Goal: Information Seeking & Learning: Learn about a topic

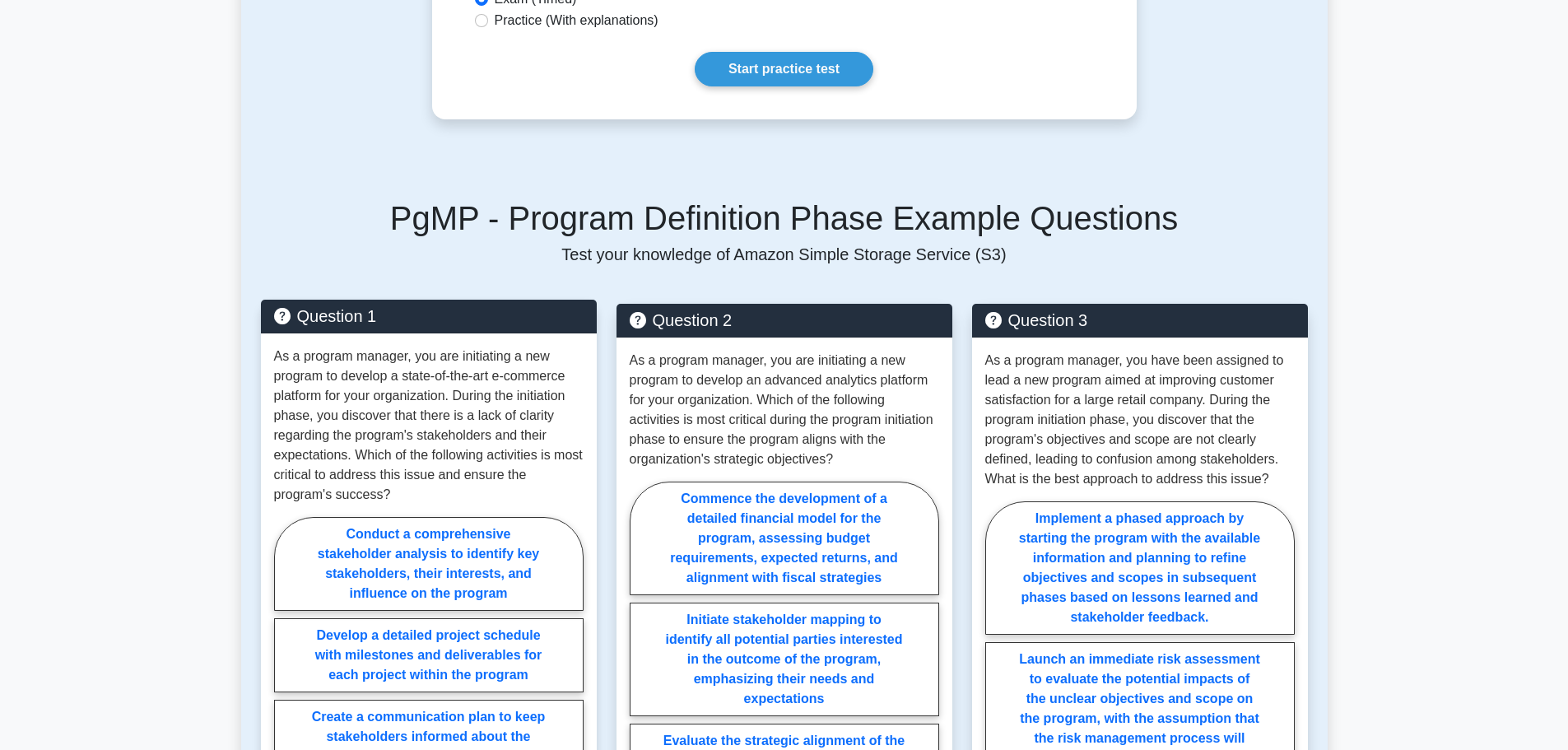
scroll to position [1481, 0]
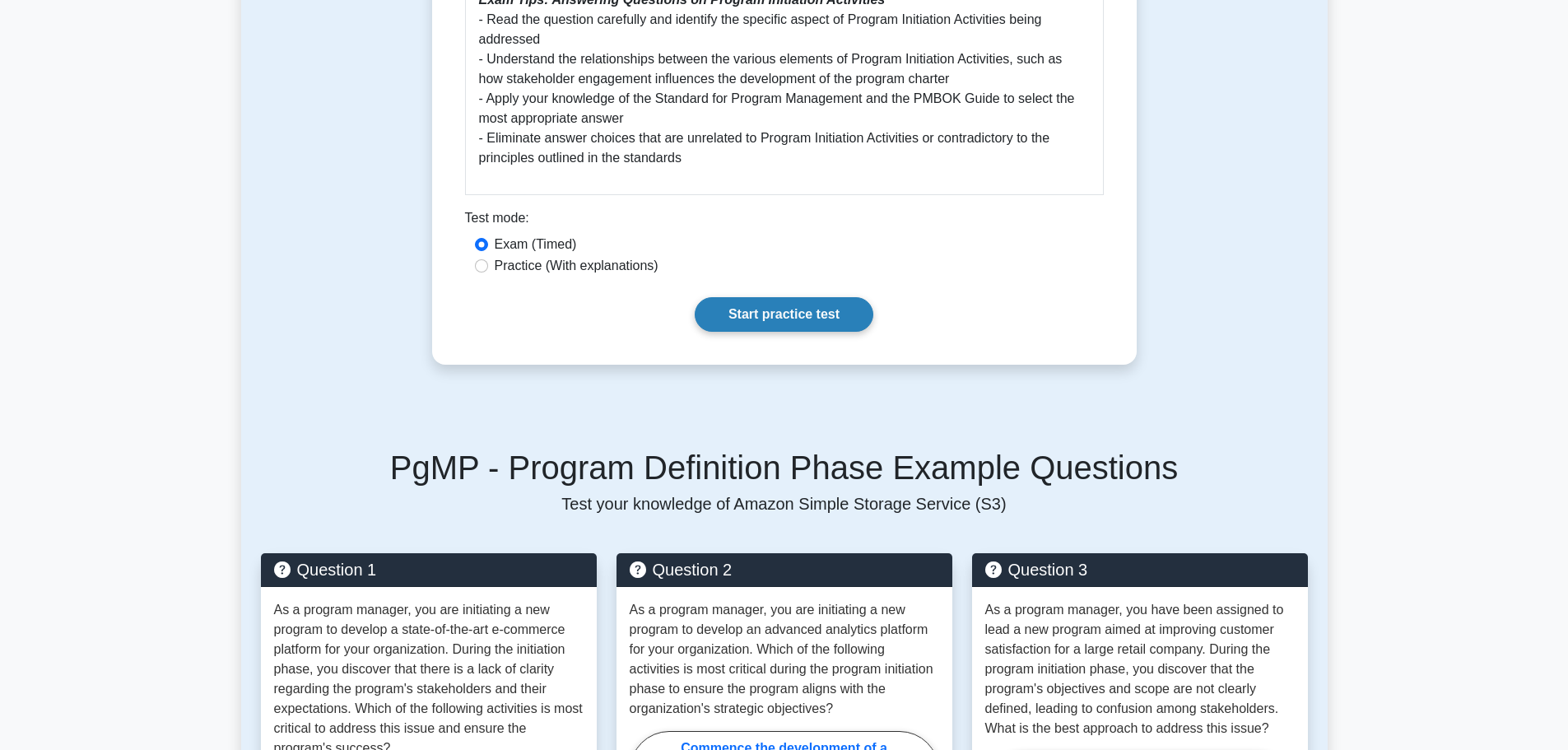
click at [768, 297] on link "Start practice test" at bounding box center [784, 314] width 178 height 35
click at [482, 259] on input "Practice (With explanations)" at bounding box center [481, 266] width 13 height 13
radio input "true"
click at [750, 299] on link "Start practice test" at bounding box center [784, 314] width 178 height 35
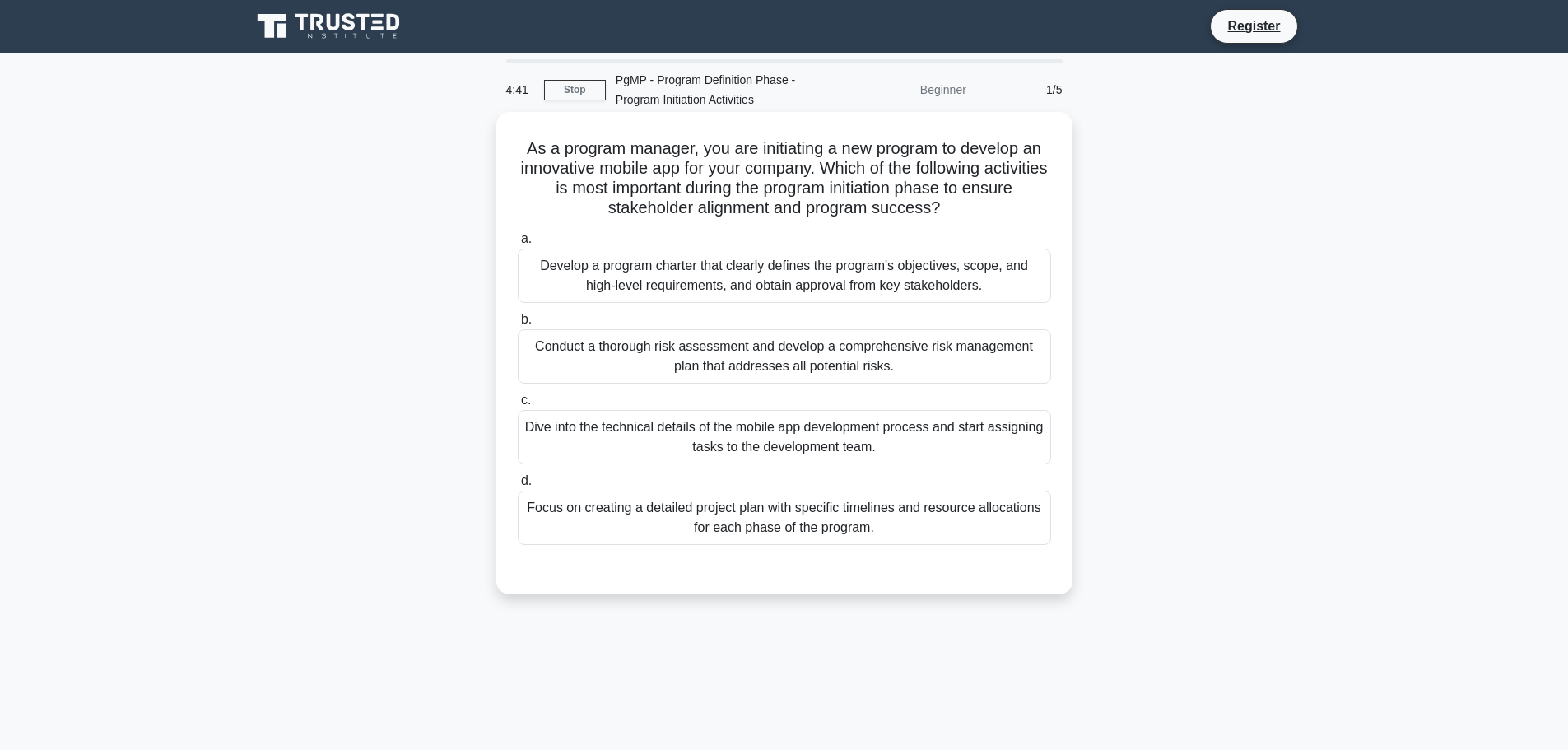
click at [605, 274] on div "Develop a program charter that clearly defines the program's objectives, scope,…" at bounding box center [784, 275] width 534 height 55
click at [518, 244] on input "a. Develop a program charter that clearly defines the program's objectives, sco…" at bounding box center [518, 239] width 0 height 11
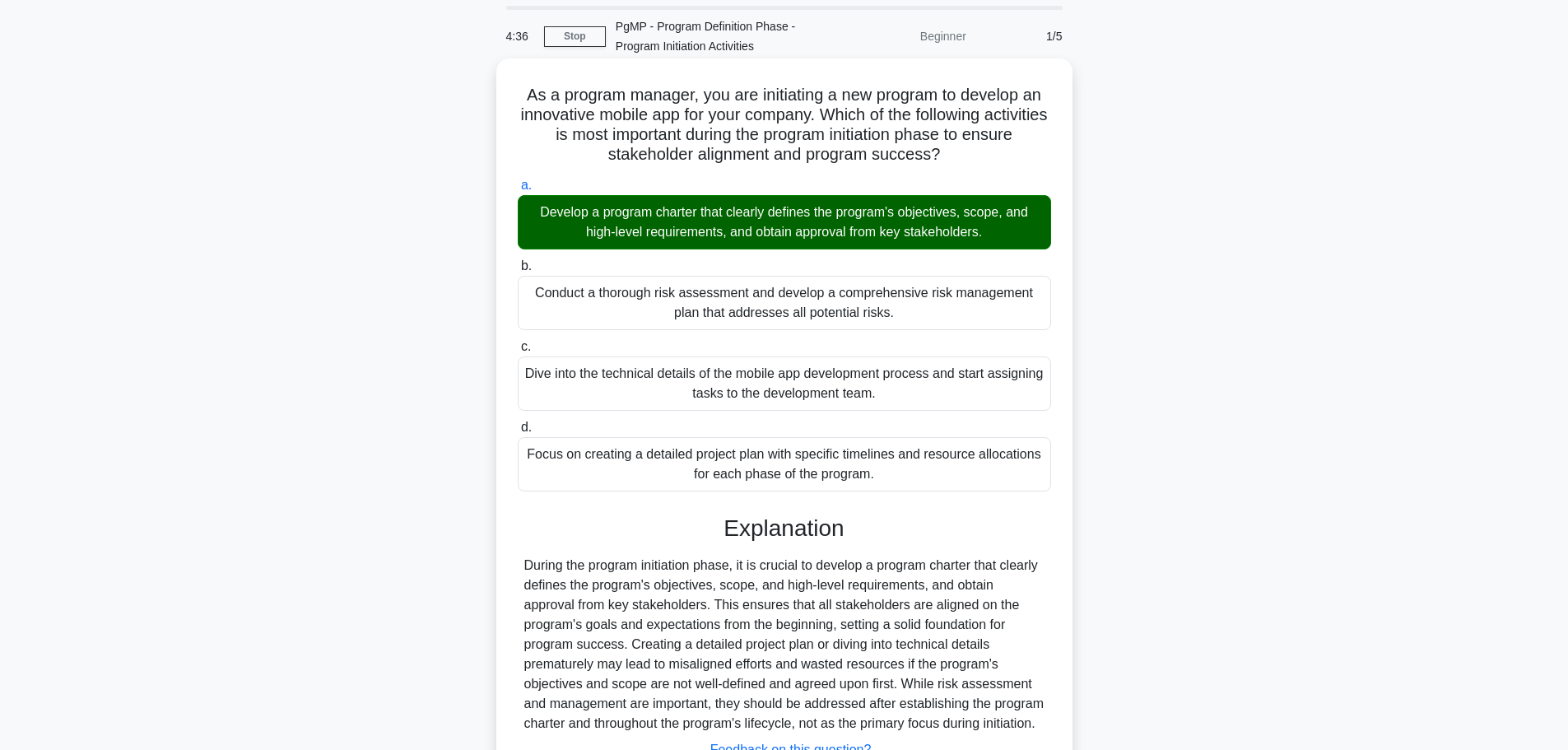
scroll to position [82, 0]
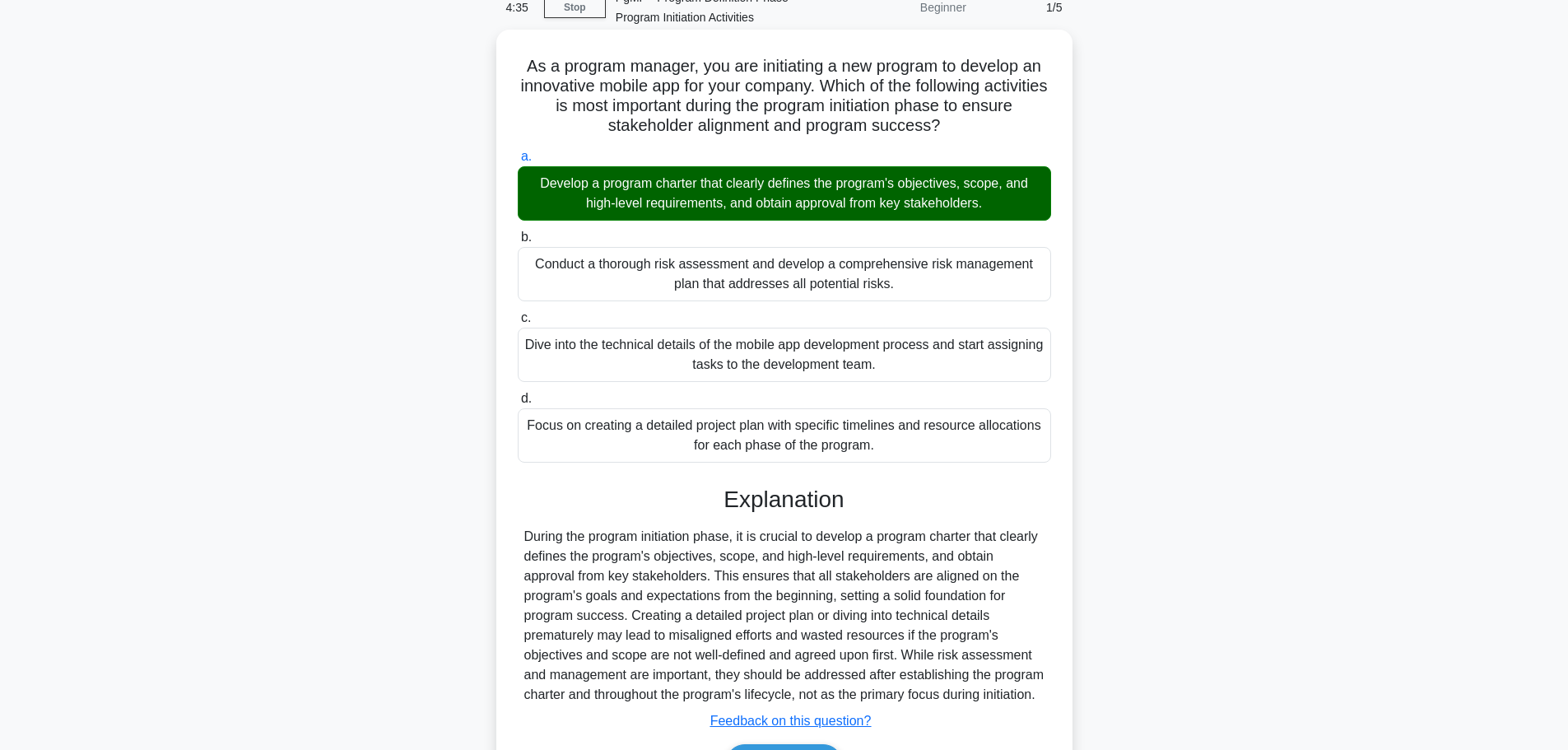
click at [596, 280] on div "Conduct a thorough risk assessment and develop a comprehensive risk management …" at bounding box center [784, 274] width 534 height 55
click at [518, 242] on input "b. Conduct a thorough risk assessment and develop a comprehensive risk manageme…" at bounding box center [518, 237] width 0 height 11
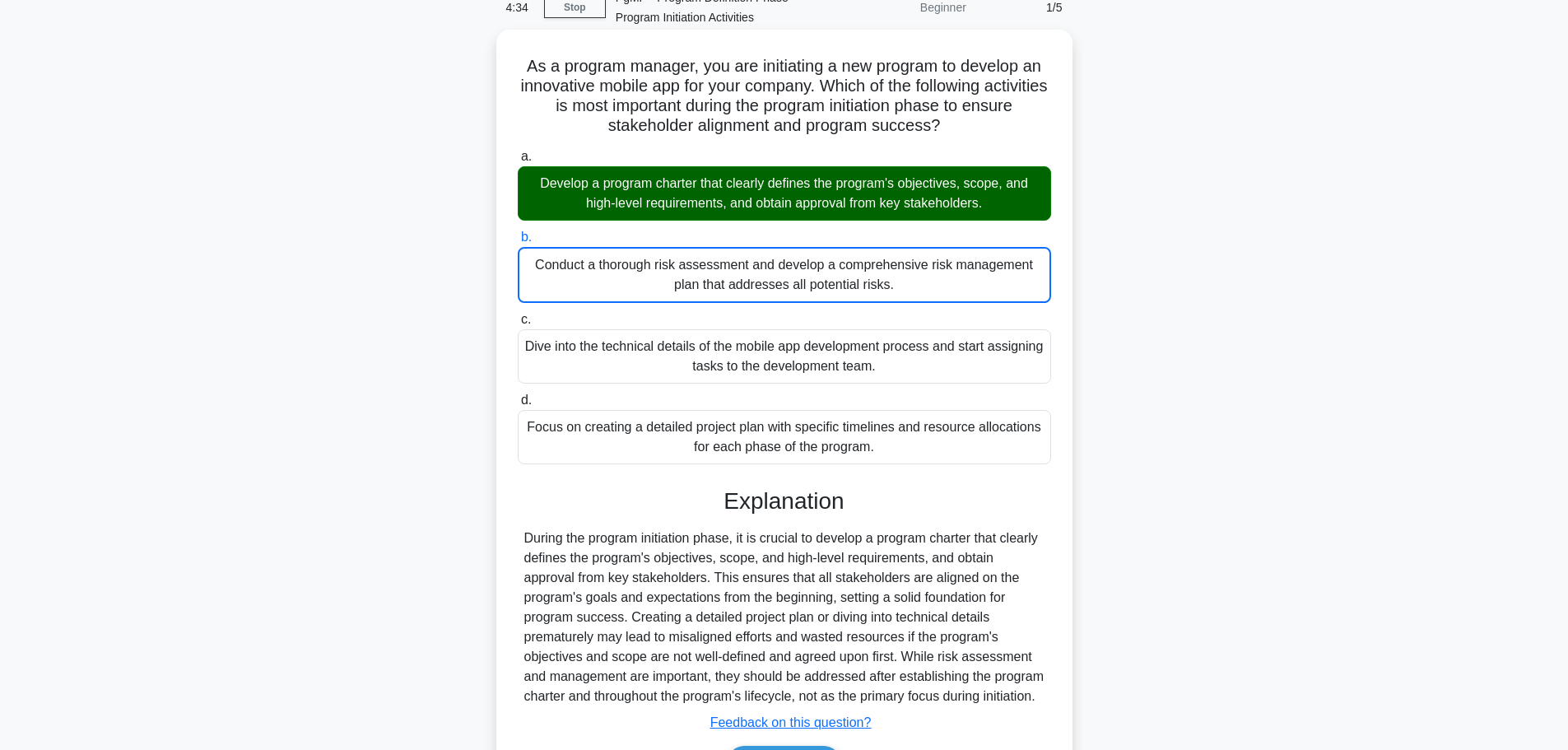
click at [603, 277] on div "Conduct a thorough risk assessment and develop a comprehensive risk management …" at bounding box center [784, 274] width 534 height 56
click at [518, 242] on input "b. Conduct a thorough risk assessment and develop a comprehensive risk manageme…" at bounding box center [518, 237] width 0 height 11
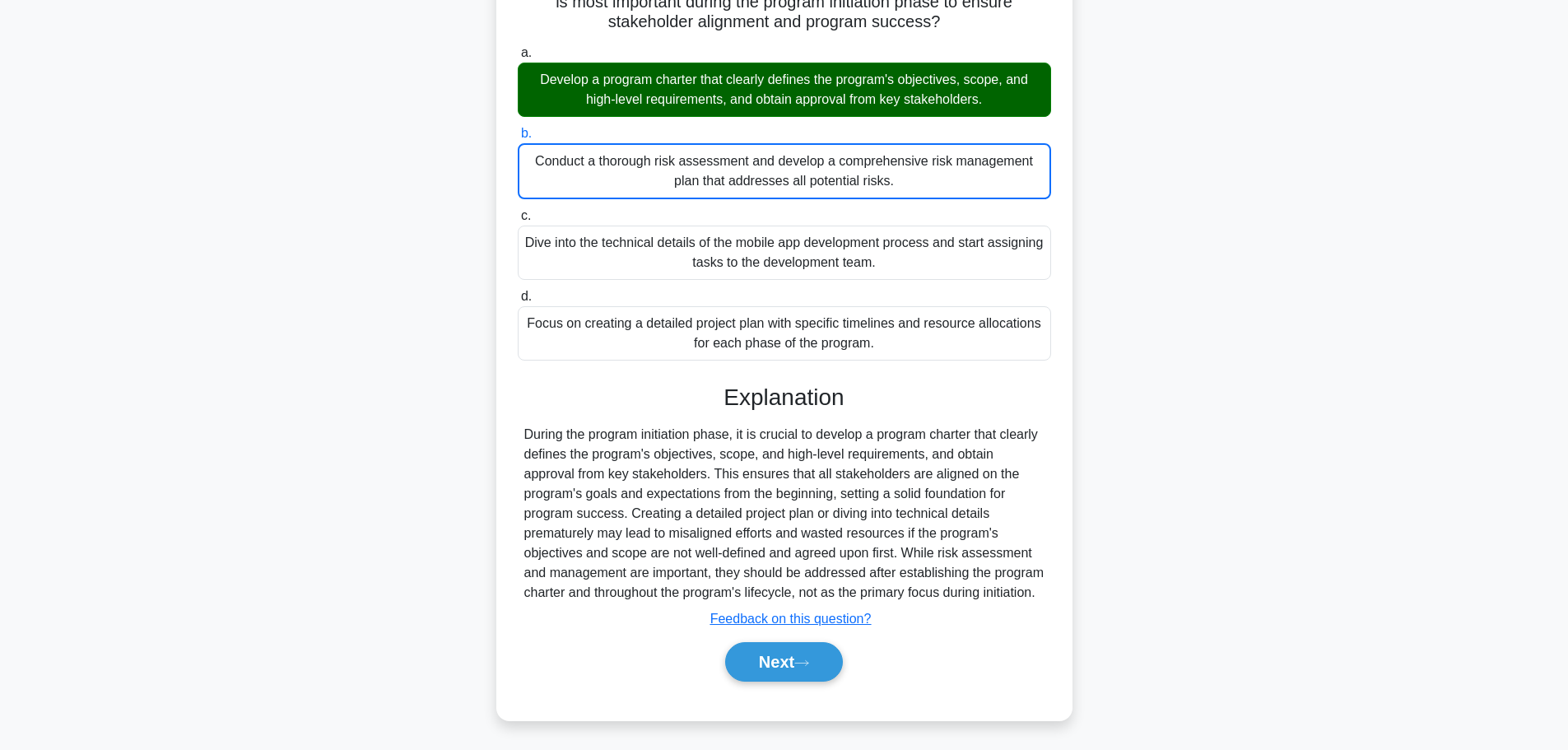
scroll to position [208, 0]
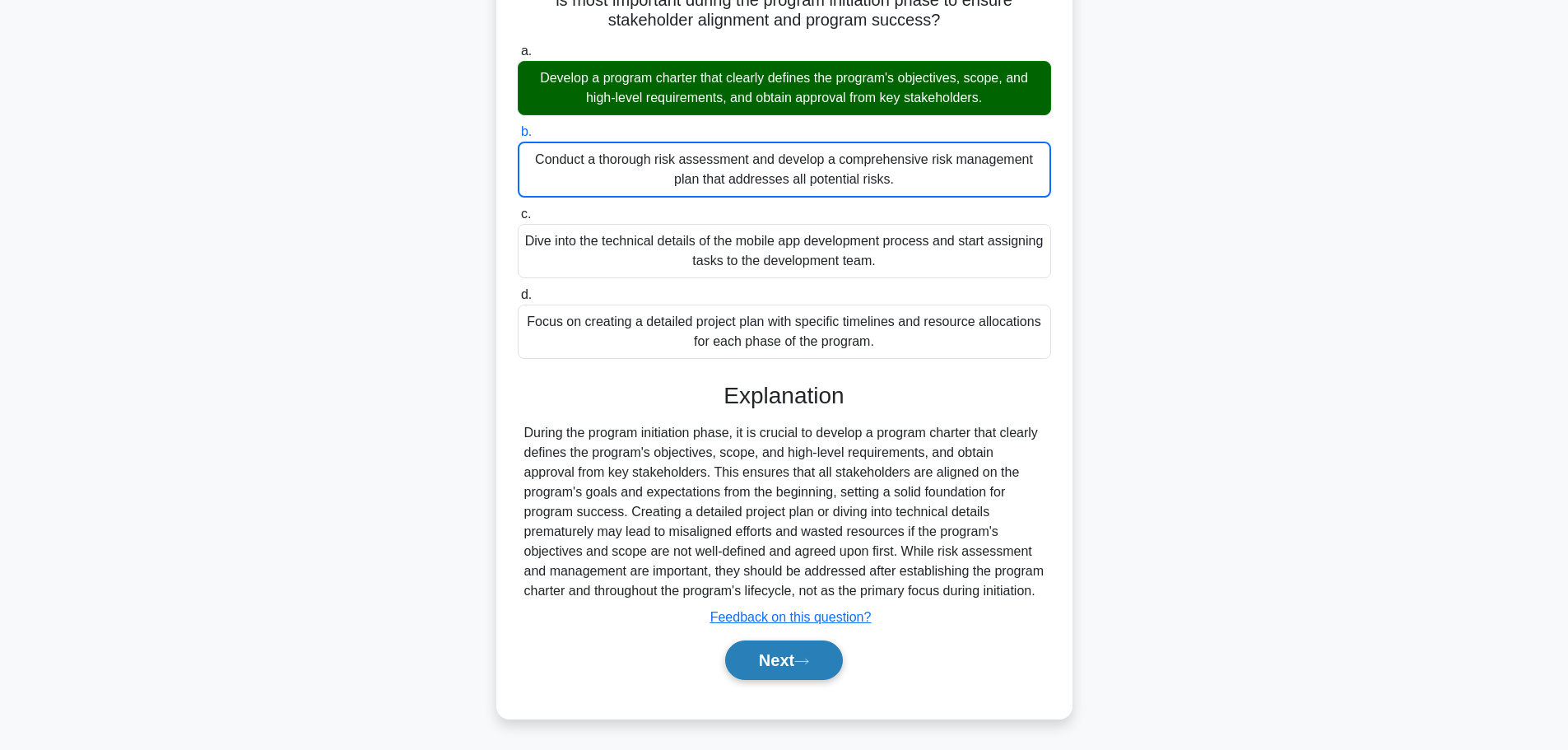
click at [765, 668] on button "Next" at bounding box center [784, 660] width 118 height 40
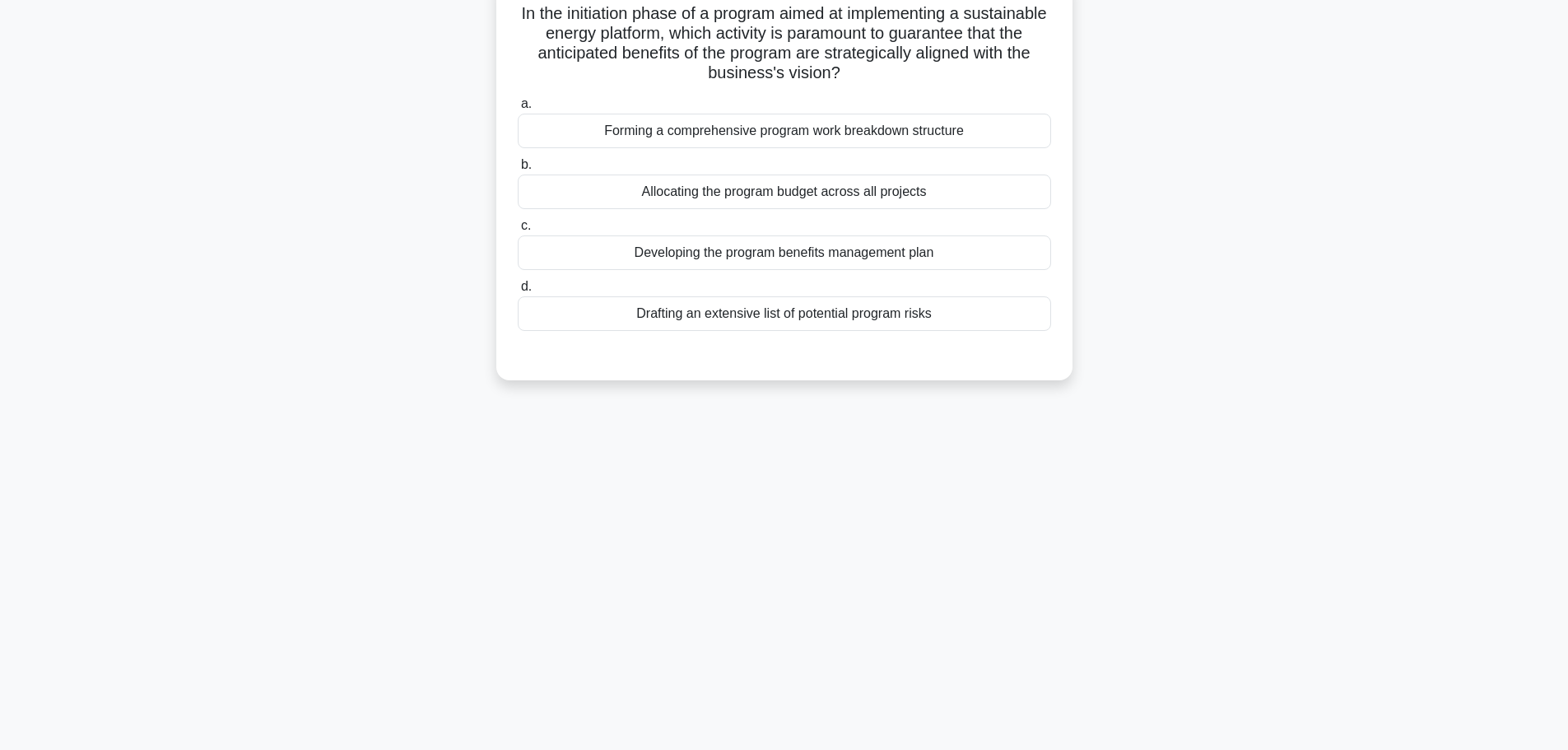
scroll to position [139, 0]
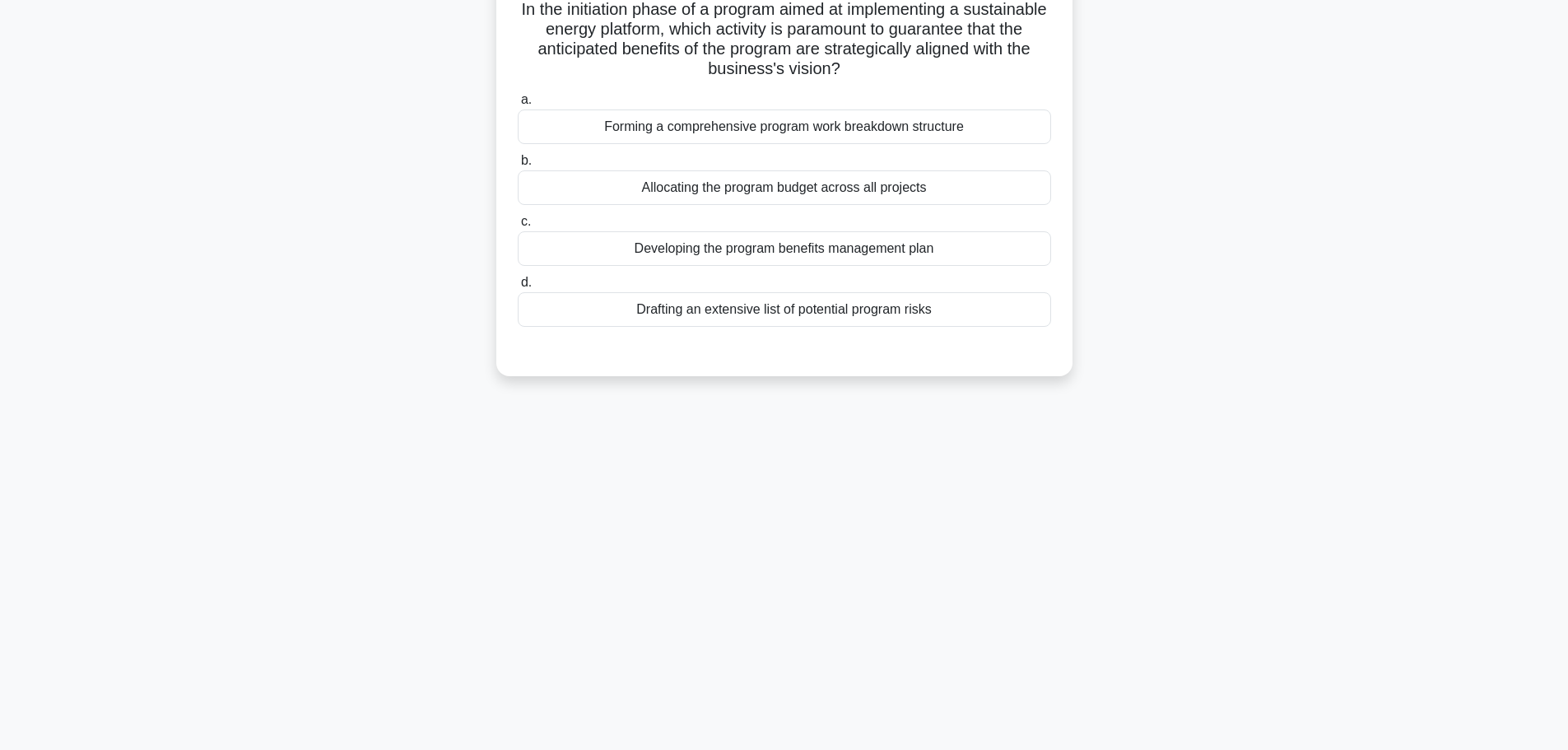
click at [653, 185] on div "Allocating the program budget across all projects" at bounding box center [784, 187] width 534 height 35
click at [518, 167] on input "b. Allocating the program budget across all projects" at bounding box center [518, 161] width 0 height 11
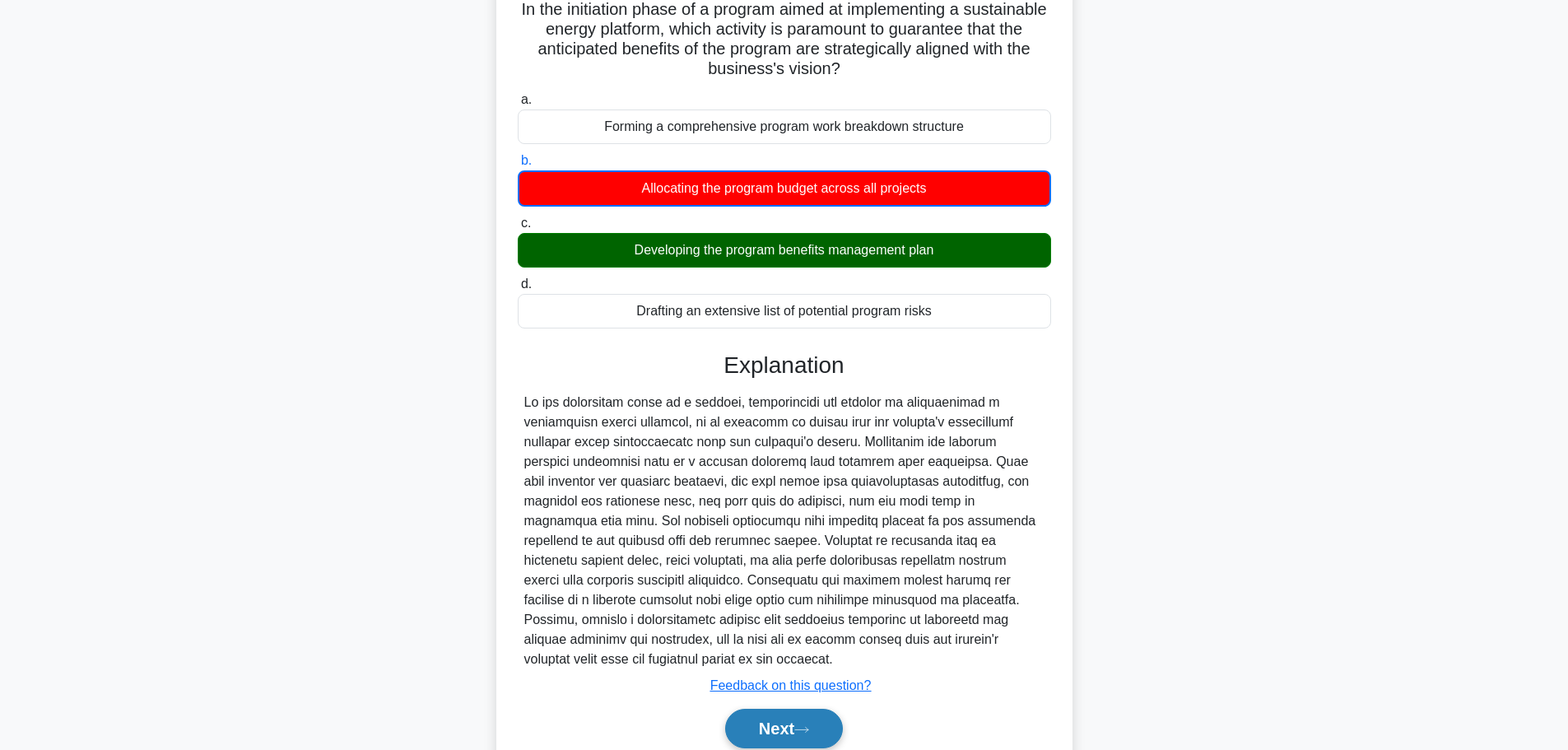
click at [759, 732] on button "Next" at bounding box center [784, 728] width 118 height 40
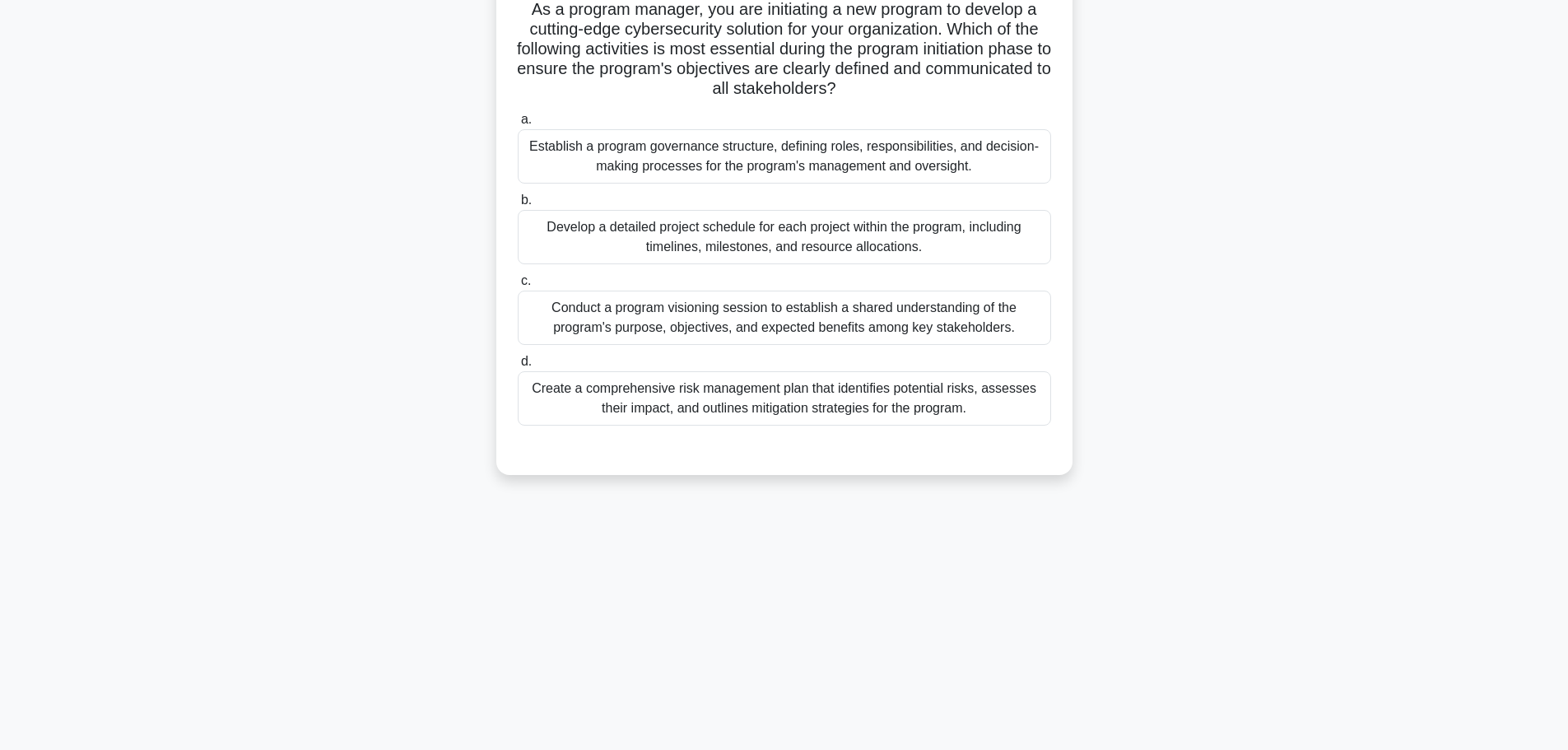
click at [656, 236] on div "Develop a detailed project schedule for each project within the program, includ…" at bounding box center [784, 237] width 534 height 55
click at [518, 205] on input "b. Develop a detailed project schedule for each project within the program, inc…" at bounding box center [518, 200] width 0 height 11
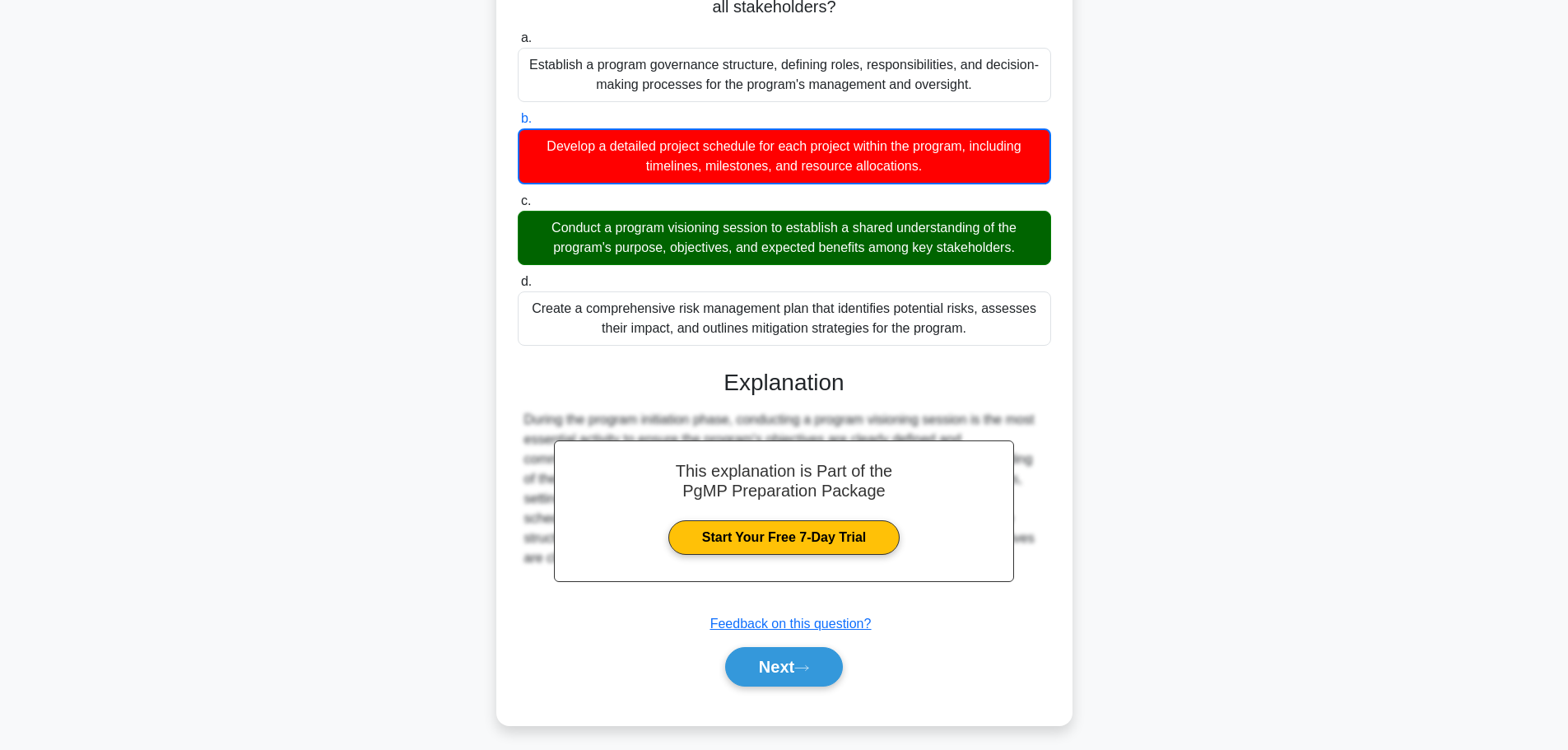
scroll to position [228, 0]
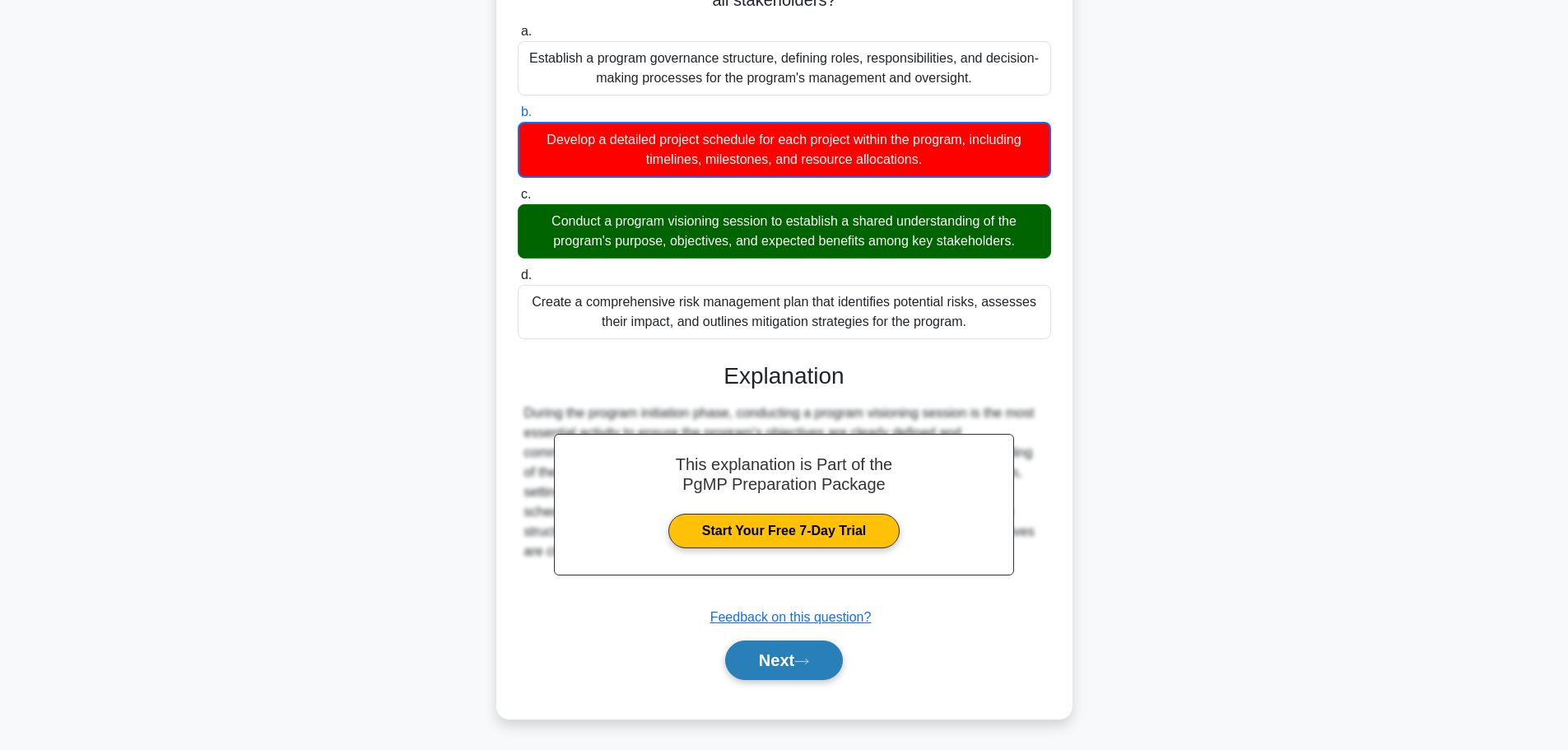
click at [790, 670] on button "Next" at bounding box center [784, 660] width 118 height 40
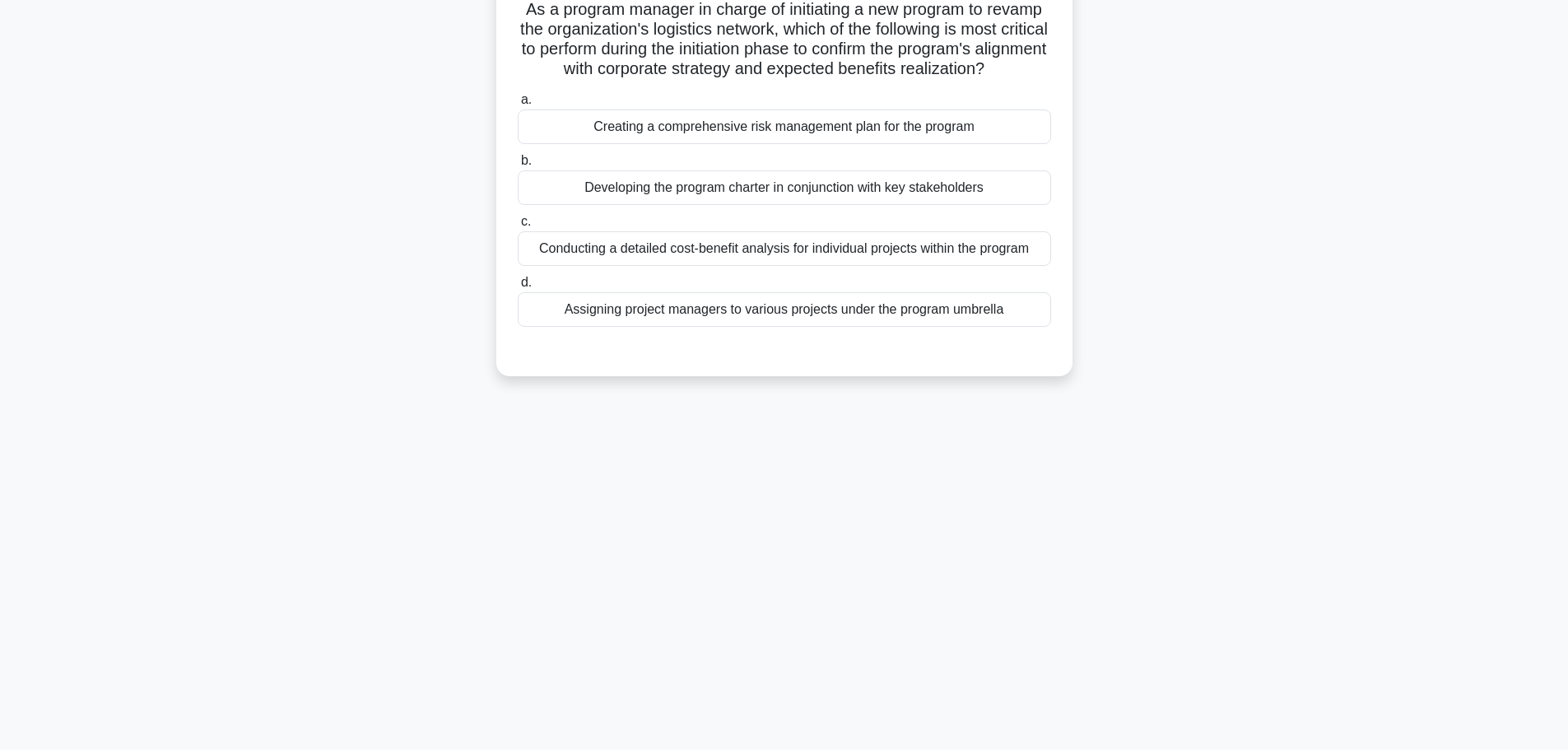
click at [679, 144] on div "Creating a comprehensive risk management plan for the program" at bounding box center [784, 126] width 534 height 35
click at [518, 105] on input "a. Creating a comprehensive risk management plan for the program" at bounding box center [518, 99] width 0 height 11
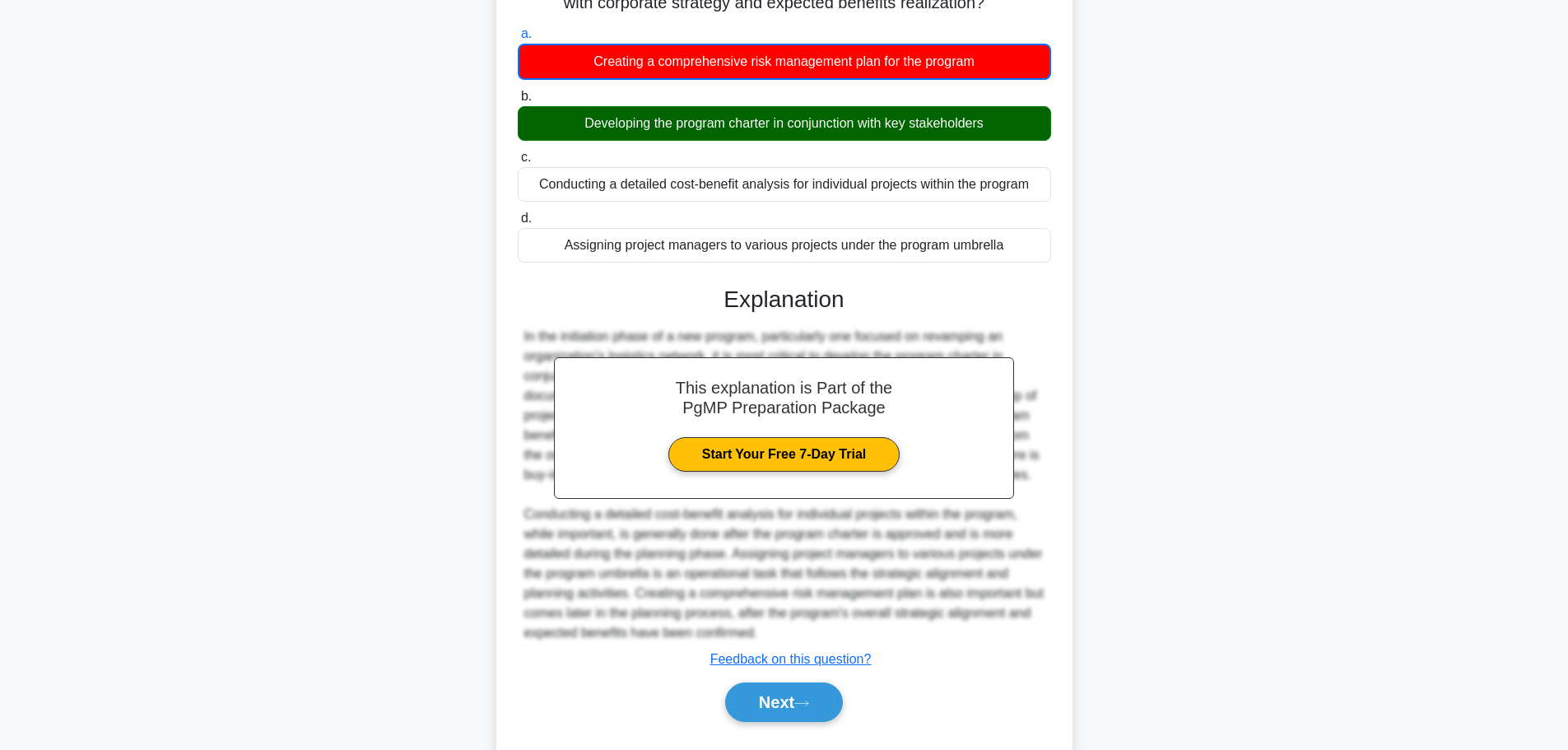
scroll to position [268, 0]
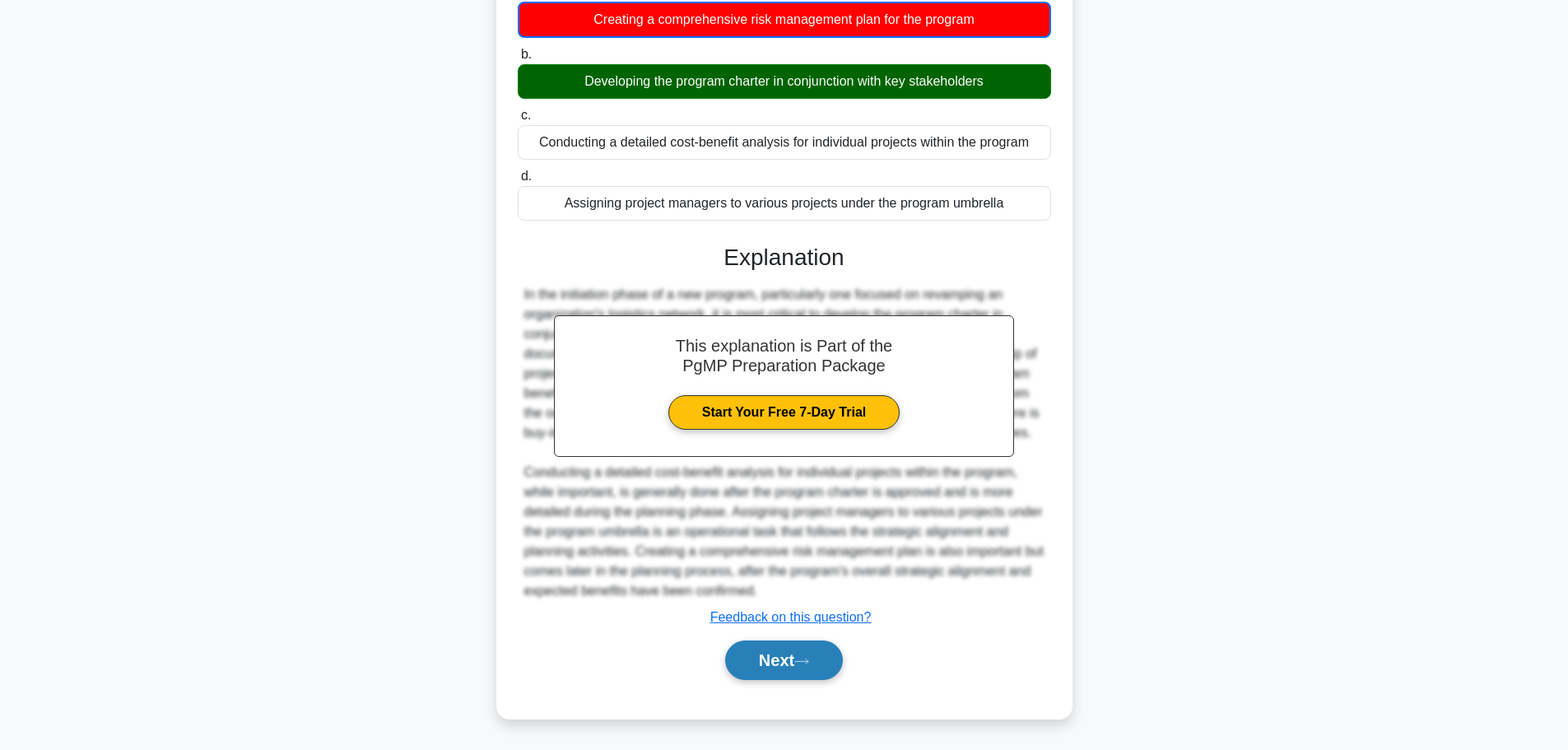
click at [777, 668] on button "Next" at bounding box center [784, 660] width 118 height 40
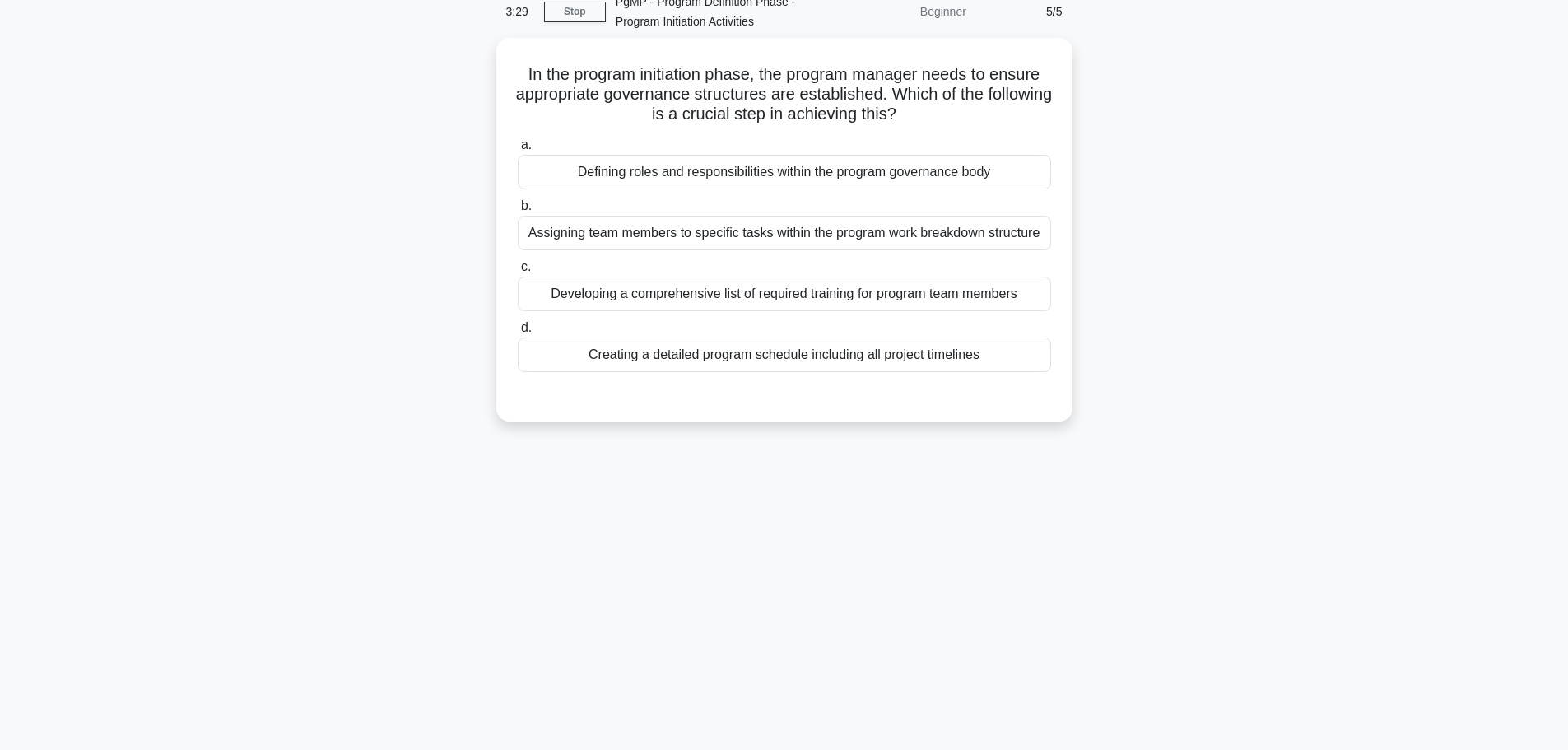
scroll to position [0, 0]
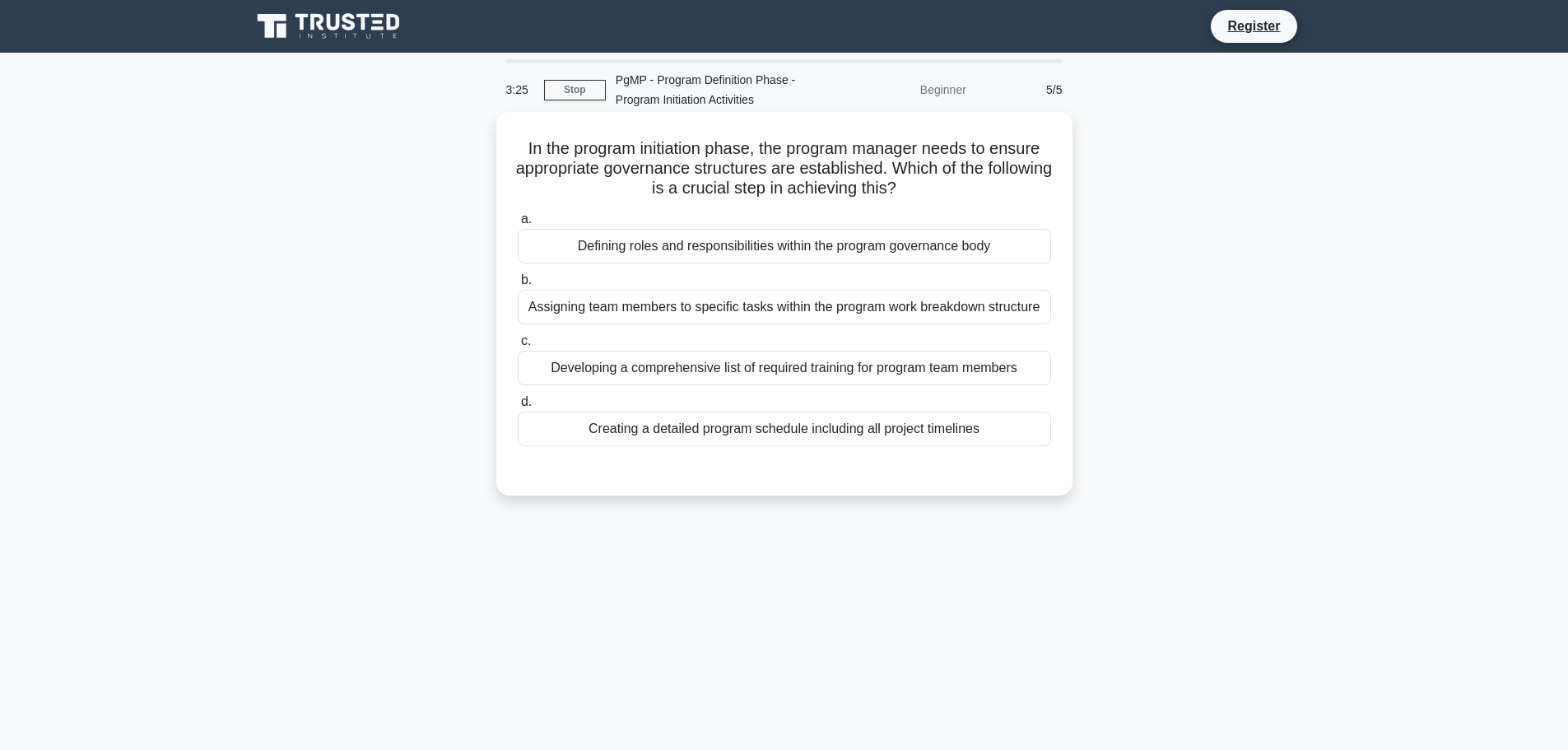
click at [615, 363] on div "Developing a comprehensive list of required training for program team members" at bounding box center [784, 368] width 534 height 35
click at [518, 347] on input "c. Developing a comprehensive list of required training for program team members" at bounding box center [518, 341] width 0 height 11
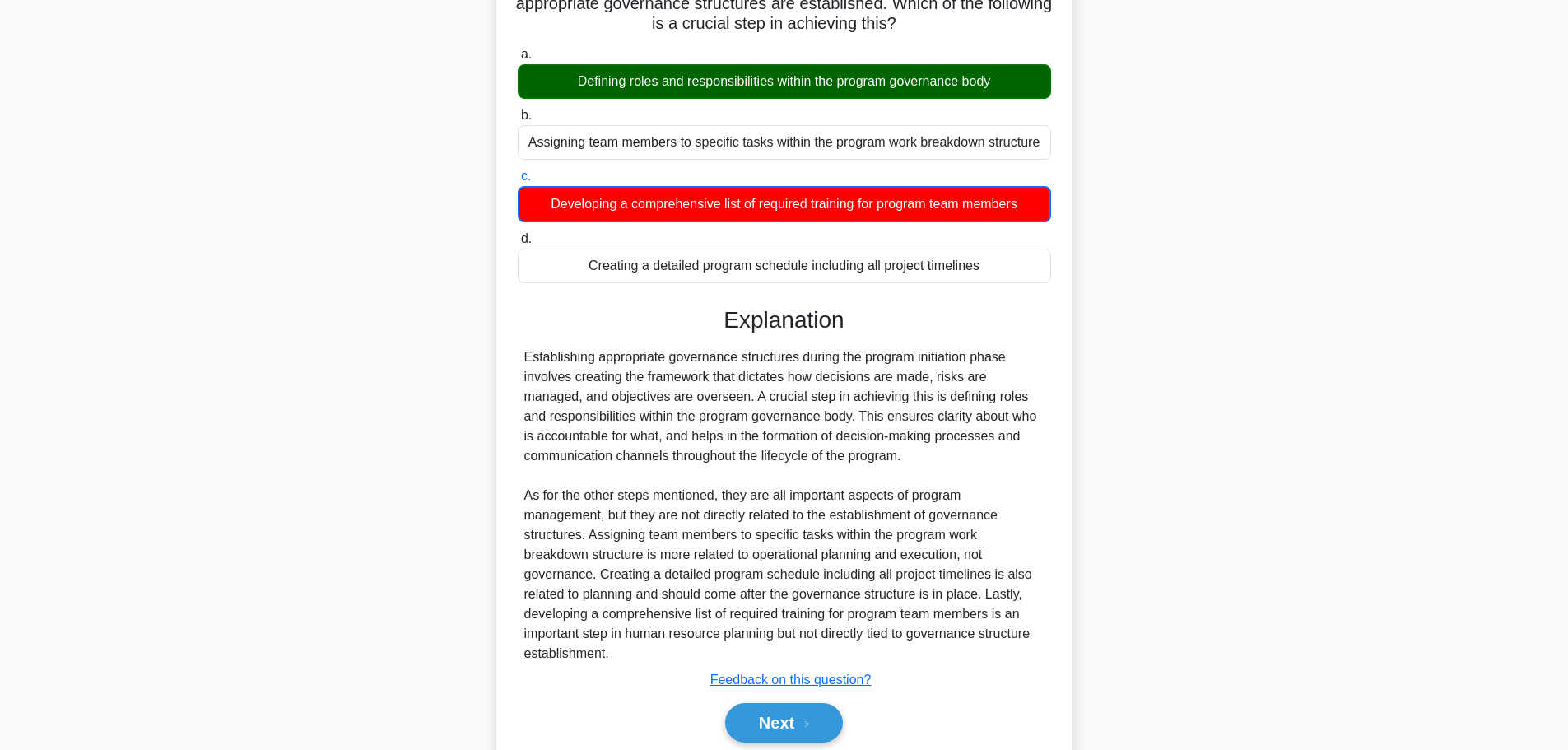
scroll to position [82, 0]
